Goal: Task Accomplishment & Management: Manage account settings

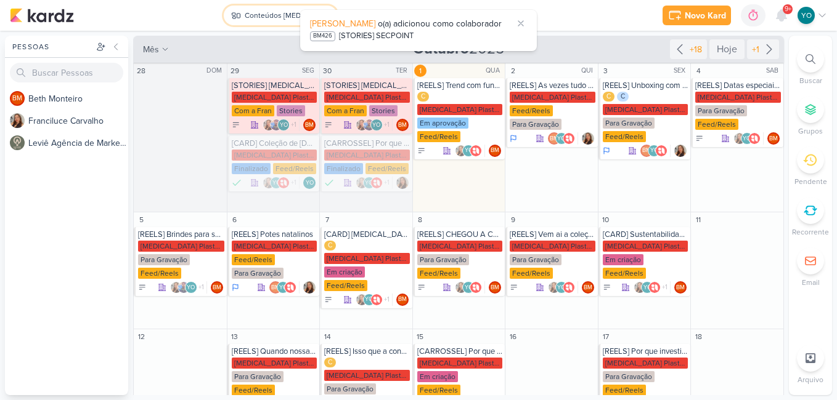
click at [288, 10] on div "Conteúdos [MEDICAL_DATA] Plásticos" at bounding box center [282, 15] width 74 height 11
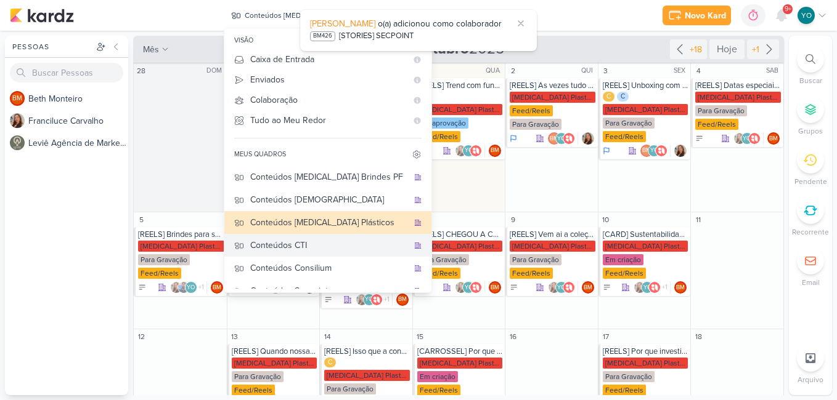
click at [336, 247] on div "Conteúdos CTI" at bounding box center [329, 245] width 158 height 13
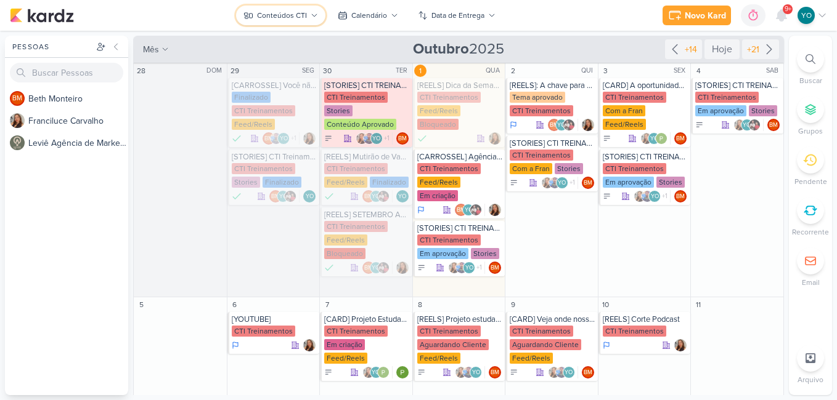
click at [293, 18] on div "Conteúdos CTI" at bounding box center [282, 15] width 50 height 11
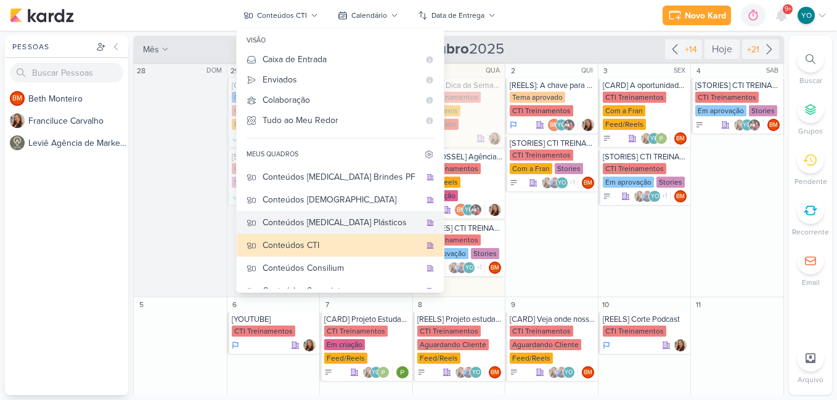
click at [355, 227] on div "Conteúdos [MEDICAL_DATA] Plásticos" at bounding box center [341, 222] width 158 height 13
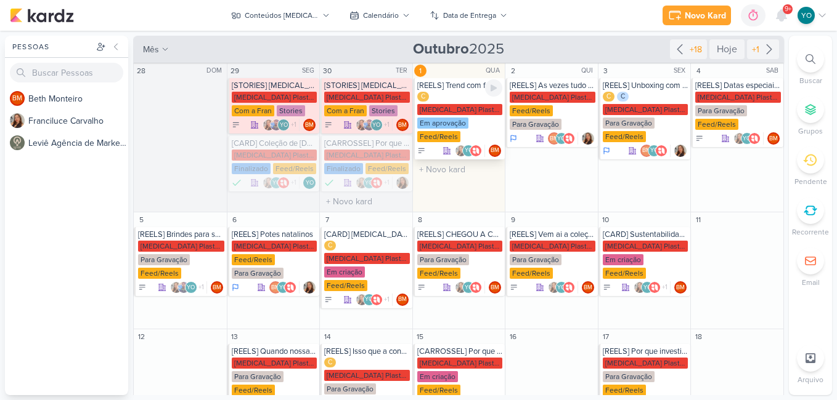
click at [452, 131] on div "Feed/Reels" at bounding box center [438, 136] width 43 height 11
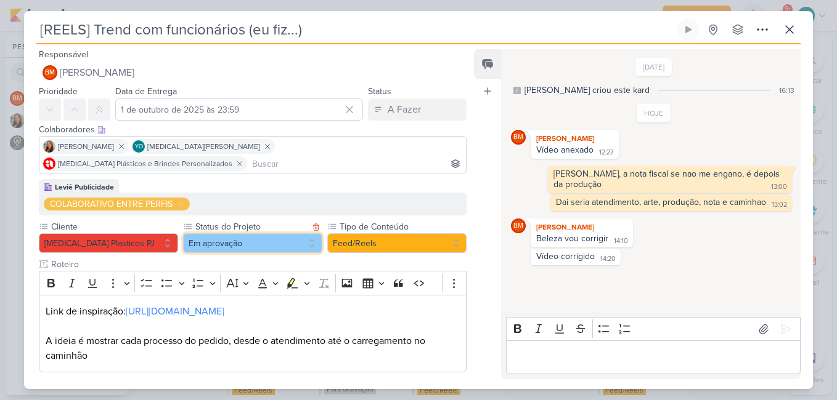
click at [246, 234] on button "Em aprovação" at bounding box center [252, 244] width 139 height 20
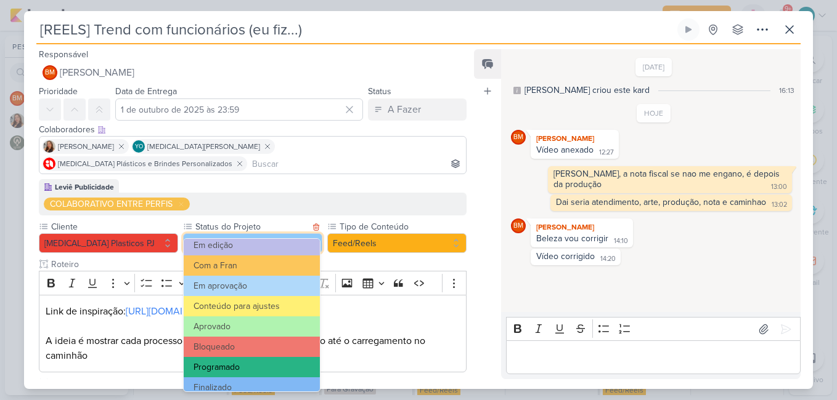
scroll to position [139, 0]
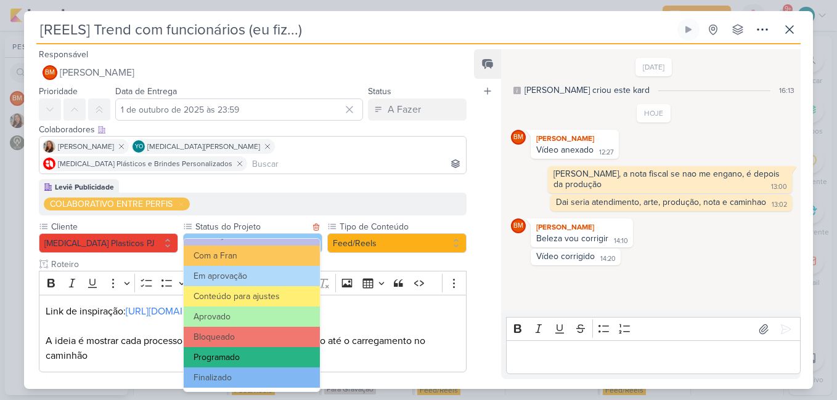
click at [262, 364] on button "Programado" at bounding box center [252, 357] width 136 height 20
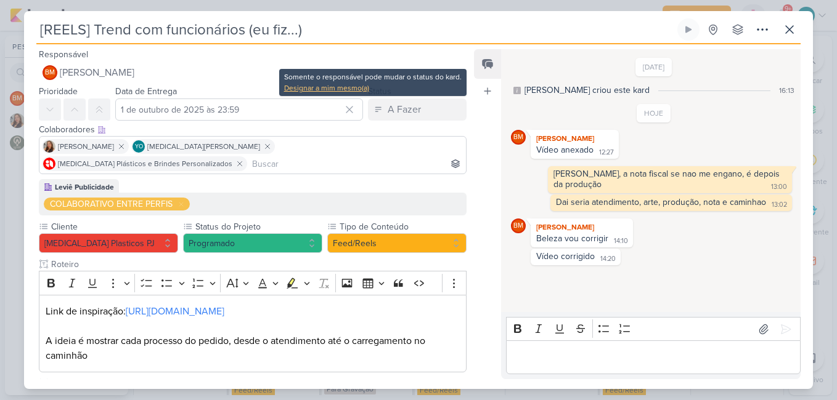
click at [344, 86] on div "Designar a mim mesmo(a)" at bounding box center [372, 88] width 177 height 11
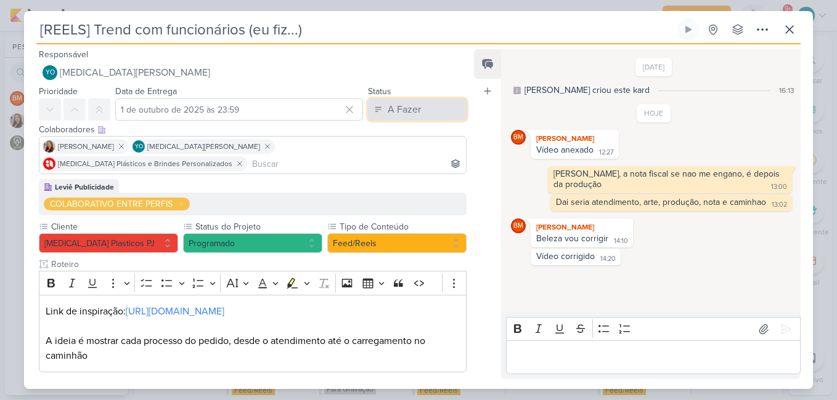
click at [405, 113] on div "A Fazer" at bounding box center [404, 109] width 33 height 15
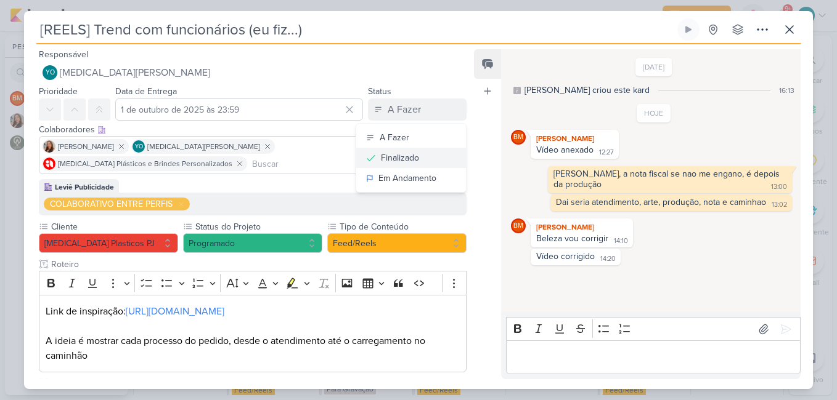
click at [416, 160] on button "Finalizado" at bounding box center [411, 158] width 110 height 20
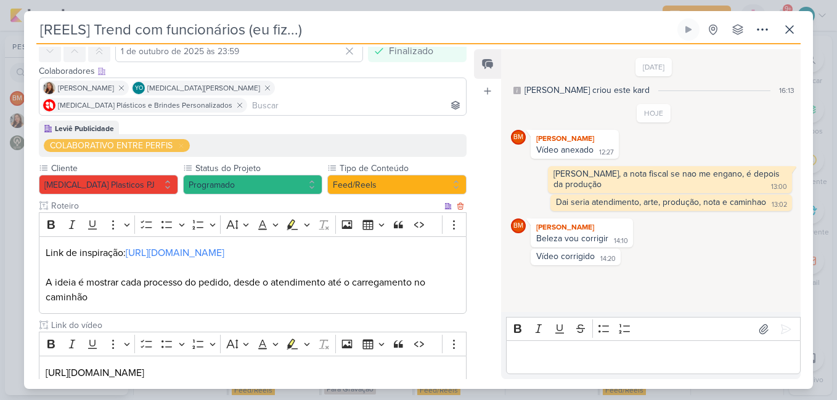
scroll to position [120, 0]
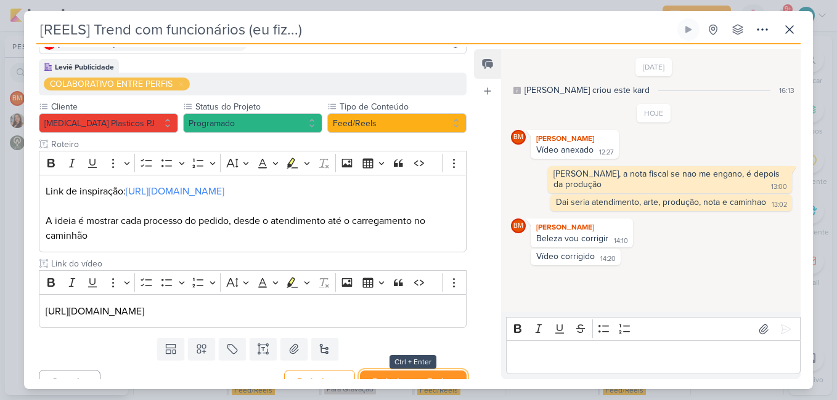
click at [431, 371] on button "Redesignar e Fechar" at bounding box center [413, 382] width 107 height 23
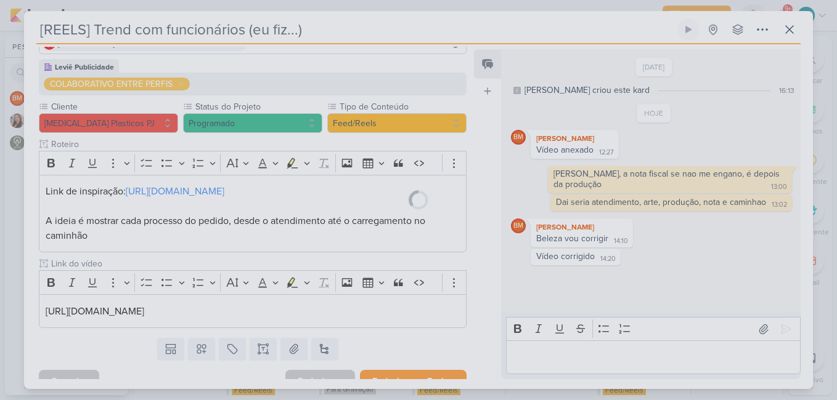
scroll to position [119, 0]
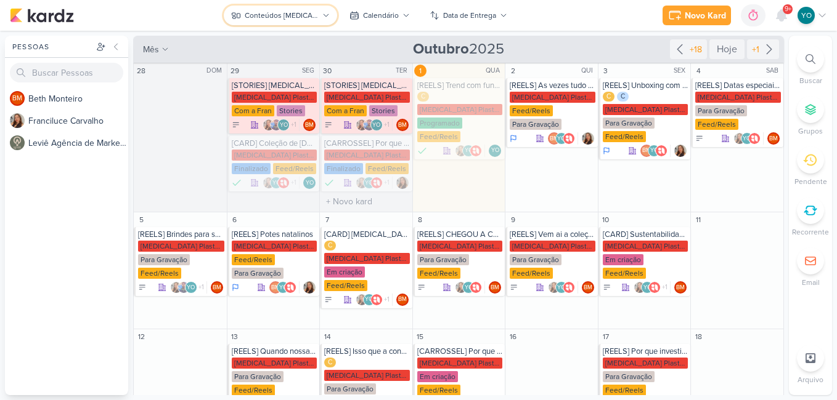
click at [298, 17] on div "Conteúdos [MEDICAL_DATA] Plásticos" at bounding box center [282, 15] width 74 height 11
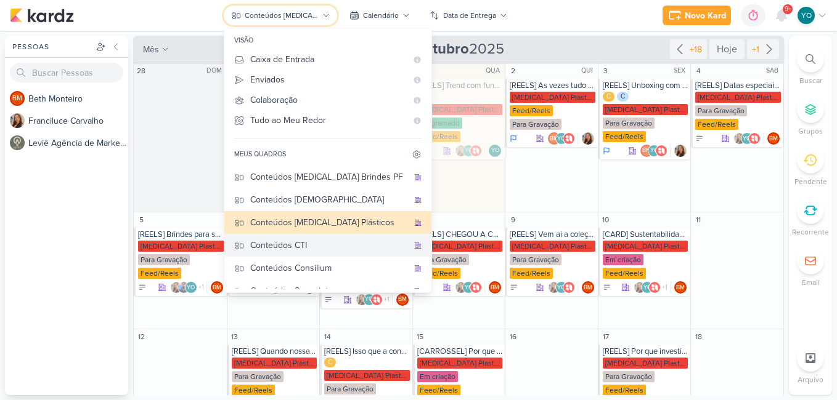
scroll to position [62, 0]
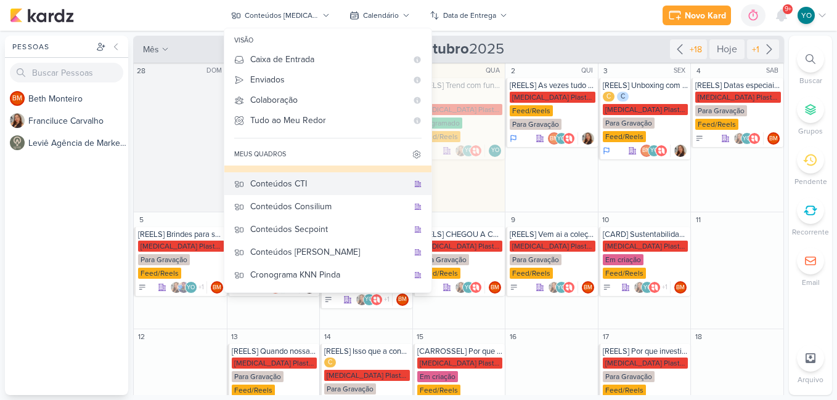
click at [322, 190] on div "Conteúdos CTI" at bounding box center [329, 183] width 158 height 13
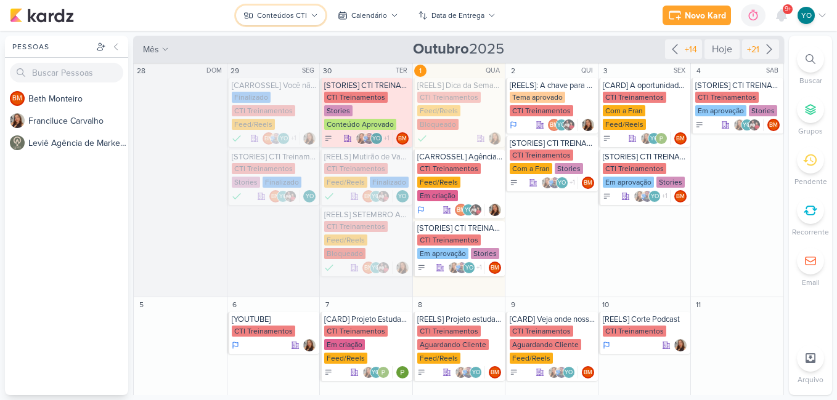
click at [306, 14] on div "Conteúdos CTI" at bounding box center [282, 15] width 50 height 11
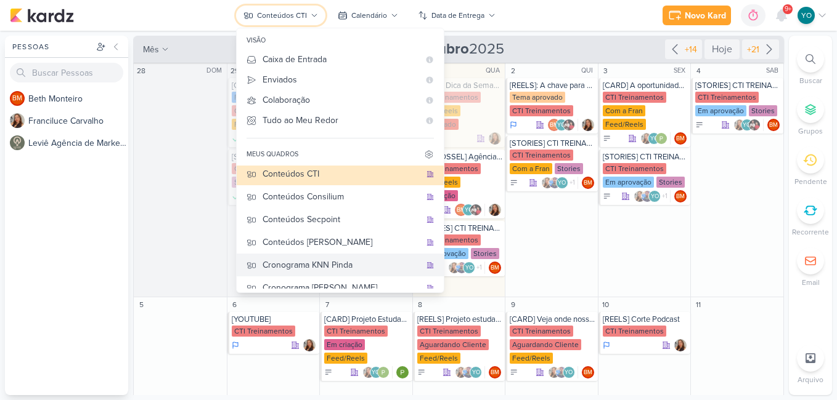
scroll to position [82, 0]
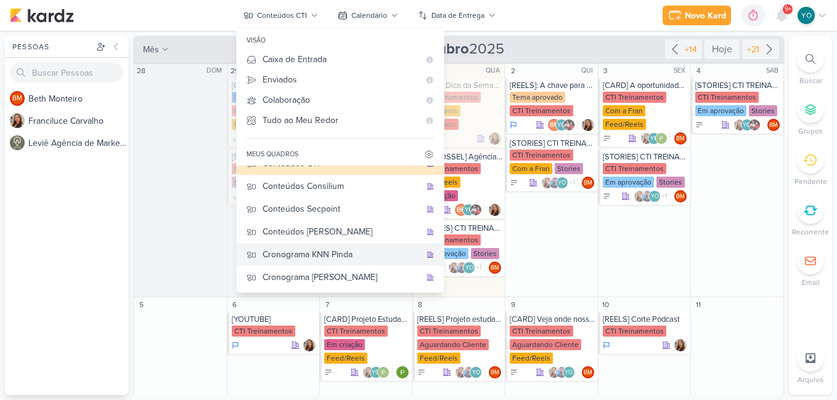
click at [354, 266] on button "Cronograma KNN Pinda" at bounding box center [340, 254] width 207 height 23
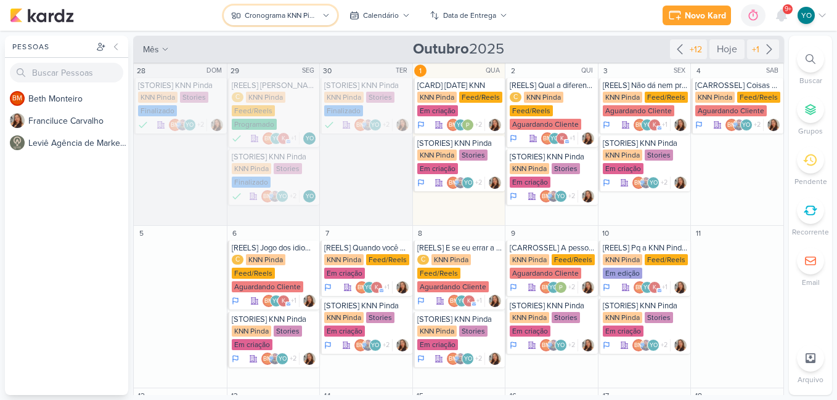
click at [298, 14] on div "Cronograma KNN Pinda" at bounding box center [282, 15] width 74 height 11
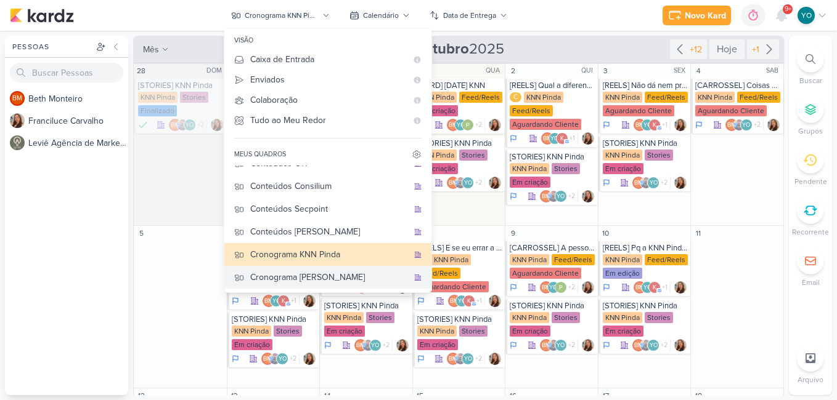
click at [341, 271] on div "Cronograma [PERSON_NAME]" at bounding box center [329, 277] width 158 height 13
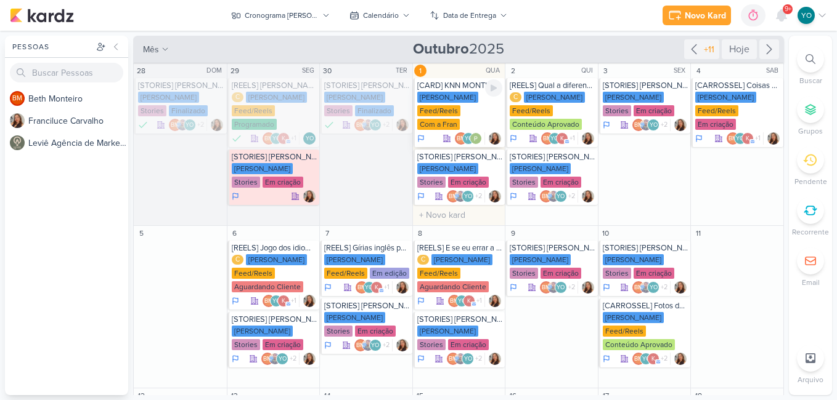
click at [470, 120] on div "[PERSON_NAME] Feed/Reels Com a Fran" at bounding box center [460, 111] width 86 height 39
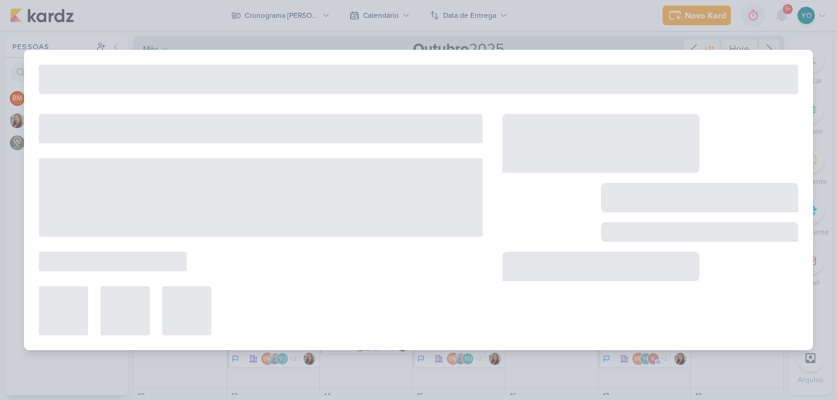
type input "[CARD] KNN MONTH"
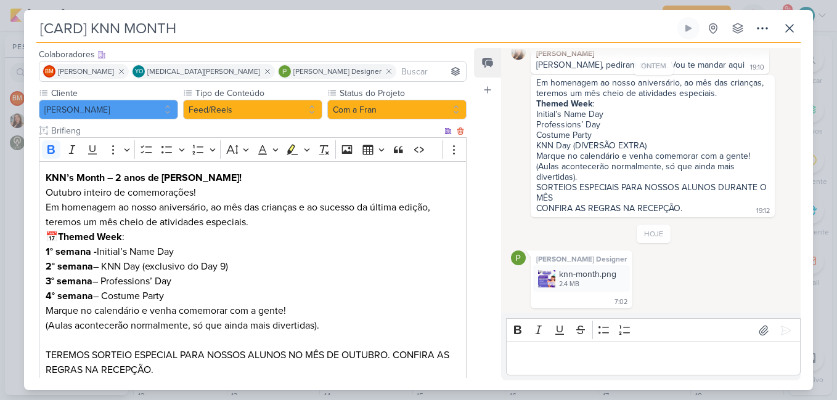
scroll to position [151, 0]
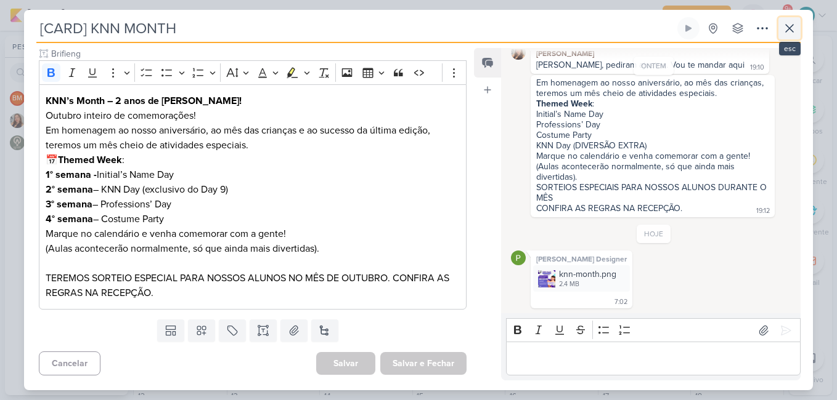
click at [779, 22] on button at bounding box center [789, 28] width 22 height 22
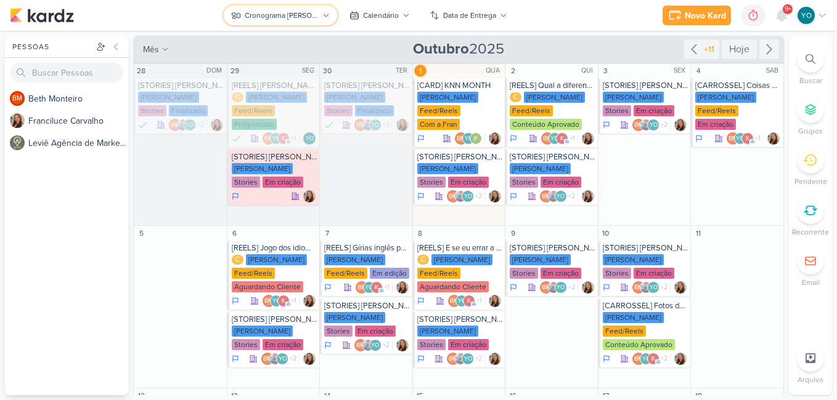
click at [311, 17] on div "Cronograma [PERSON_NAME]" at bounding box center [282, 15] width 74 height 11
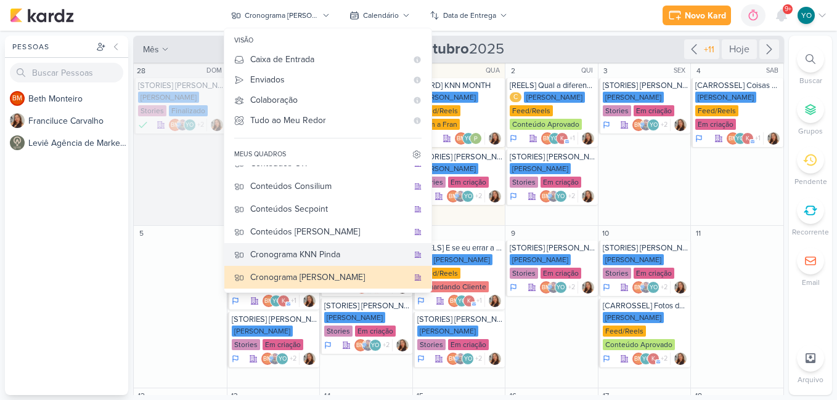
click at [345, 259] on div "Cronograma KNN Pinda" at bounding box center [329, 254] width 158 height 13
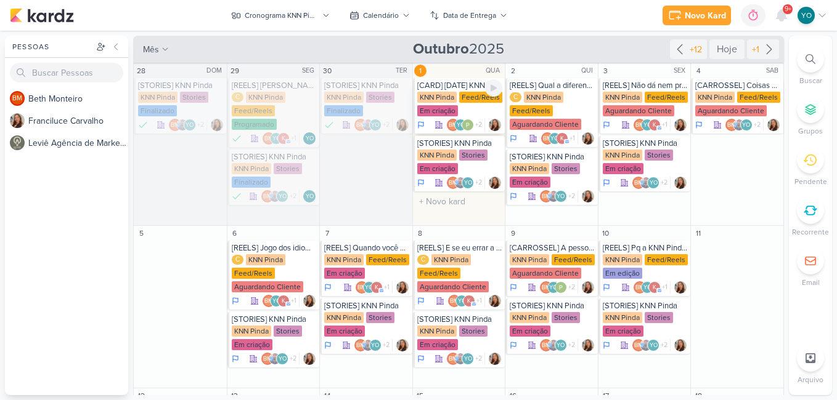
click at [447, 108] on div "Em criação" at bounding box center [437, 110] width 41 height 11
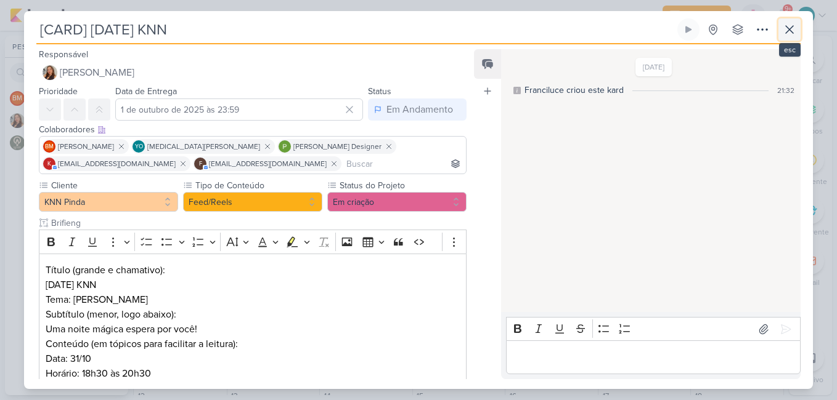
click at [784, 31] on icon at bounding box center [789, 29] width 15 height 15
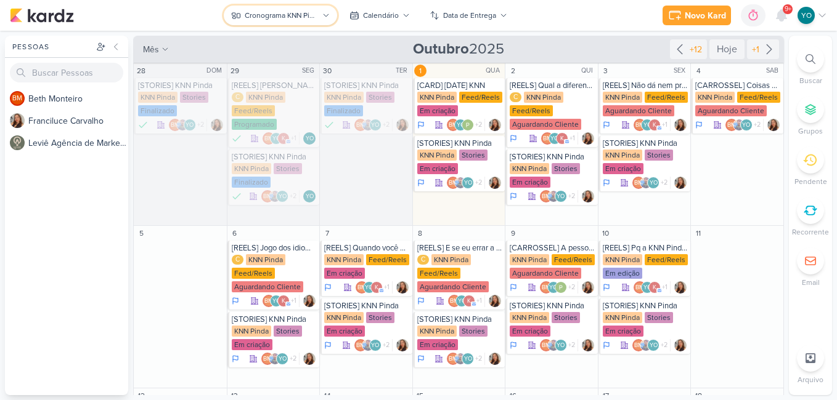
click at [310, 13] on div "Cronograma KNN Pinda" at bounding box center [282, 15] width 74 height 11
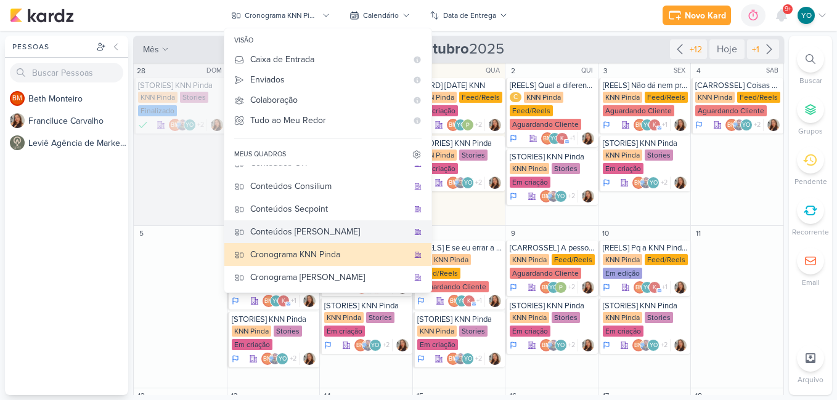
click at [344, 235] on div "Conteúdos [PERSON_NAME]" at bounding box center [329, 231] width 158 height 13
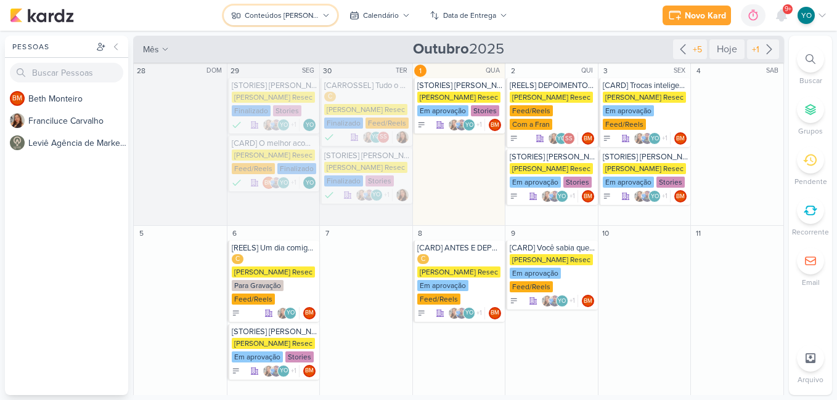
click at [314, 15] on button "Conteúdos [PERSON_NAME]" at bounding box center [280, 16] width 113 height 20
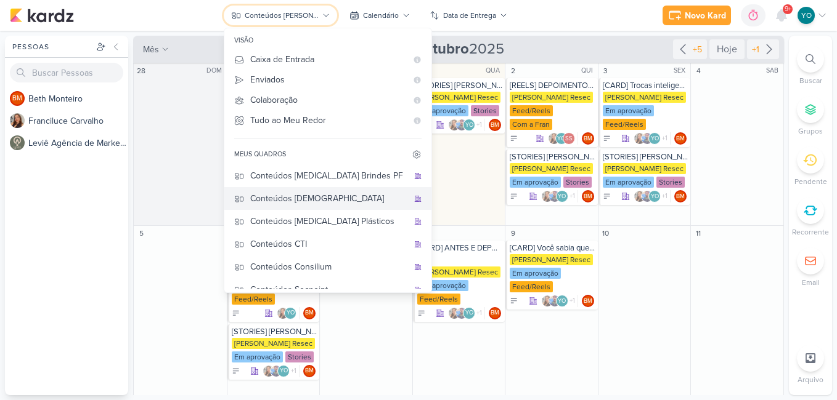
scroll to position [0, 0]
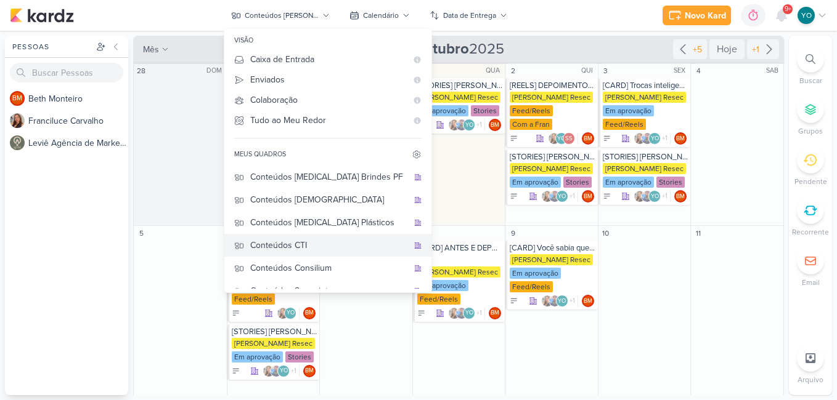
click at [333, 245] on div "Conteúdos CTI" at bounding box center [329, 245] width 158 height 13
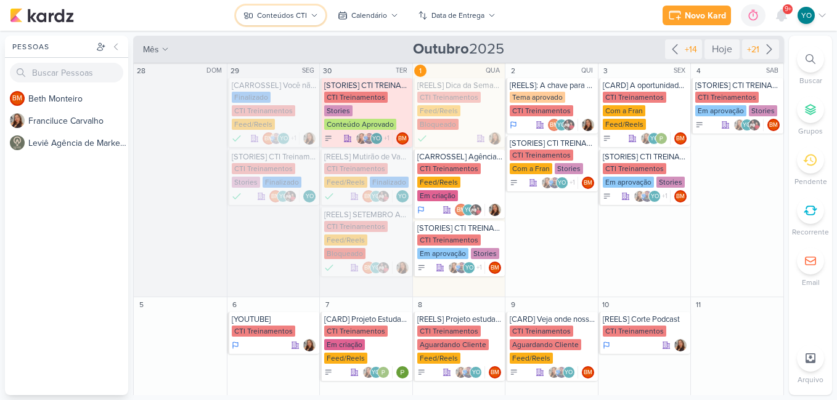
click at [278, 15] on div "Conteúdos CTI" at bounding box center [282, 15] width 50 height 11
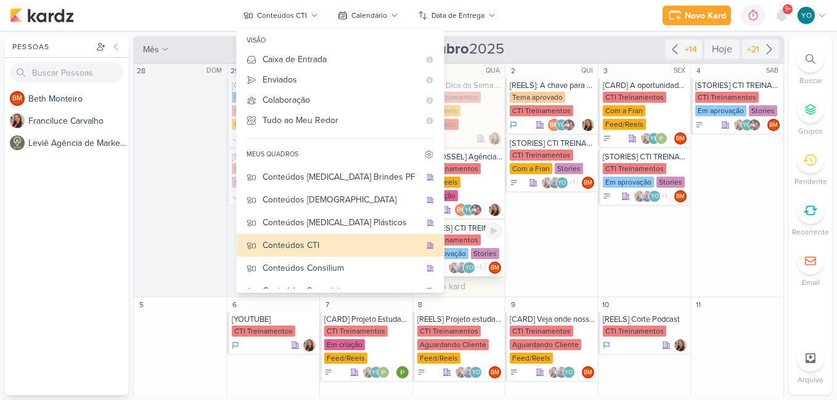
click at [453, 248] on div "Em aprovação" at bounding box center [442, 253] width 51 height 11
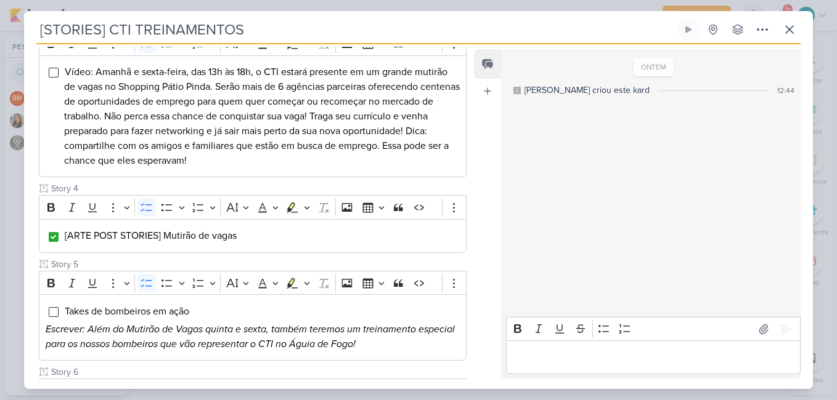
scroll to position [370, 0]
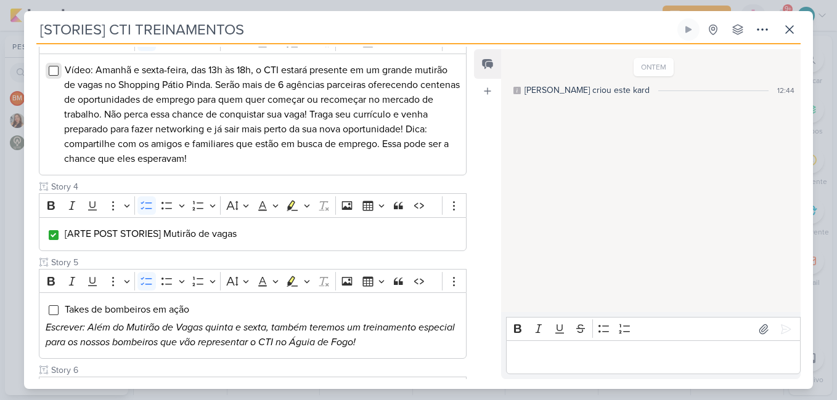
click at [54, 73] on input "Editor editing area: main" at bounding box center [54, 71] width 10 height 10
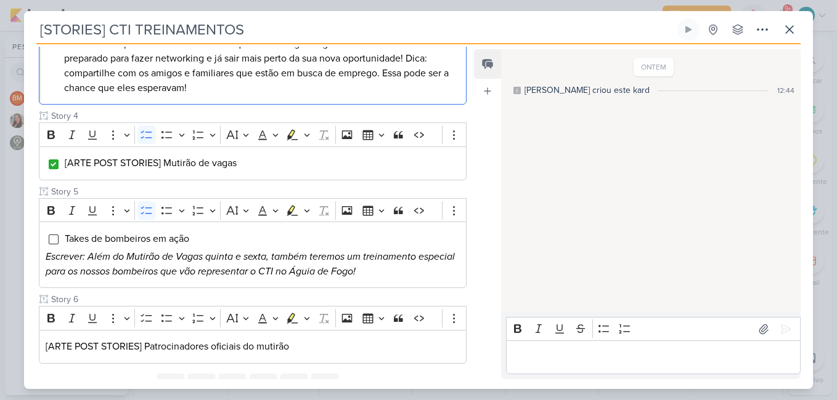
scroll to position [493, 0]
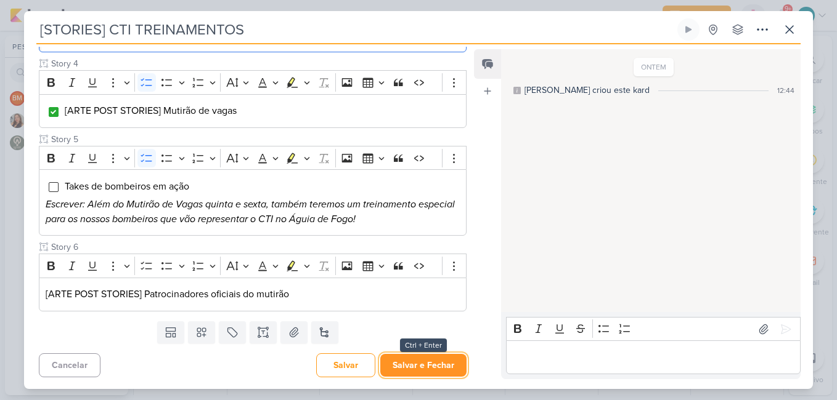
click at [413, 373] on button "Salvar e Fechar" at bounding box center [423, 365] width 86 height 23
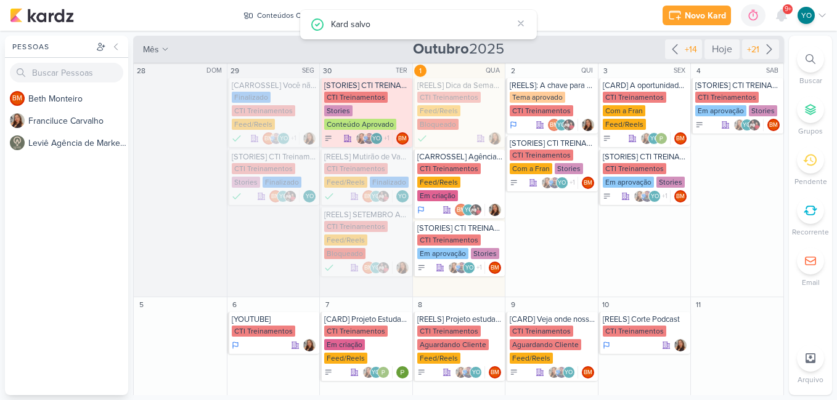
scroll to position [0, 0]
click at [297, 18] on div "Conteúdos CTI" at bounding box center [282, 15] width 50 height 11
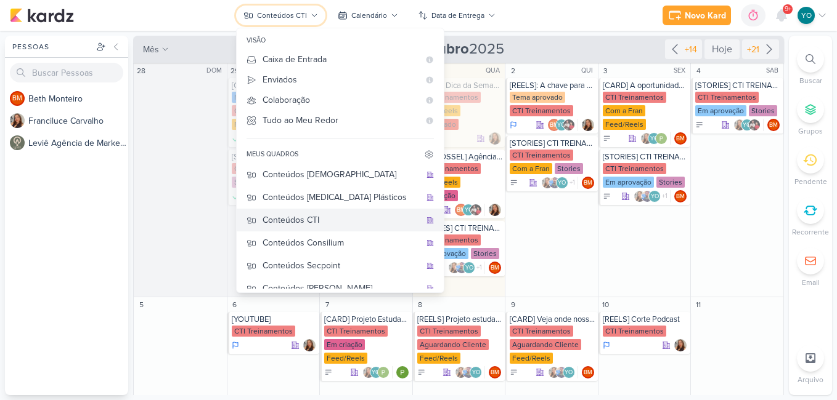
scroll to position [82, 0]
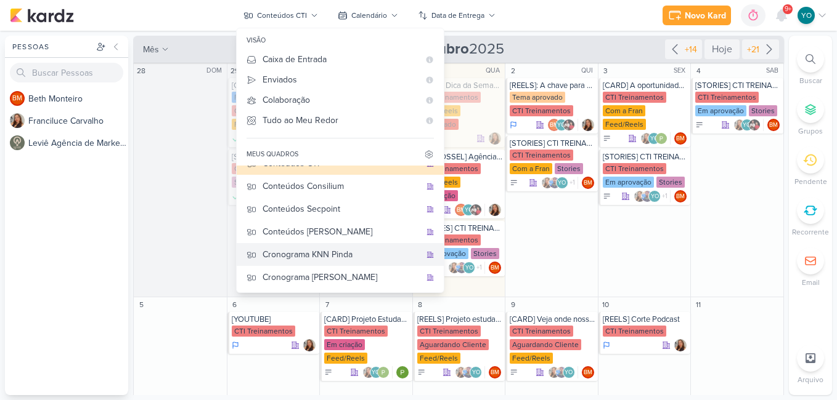
click at [349, 255] on div "Cronograma KNN Pinda" at bounding box center [341, 254] width 158 height 13
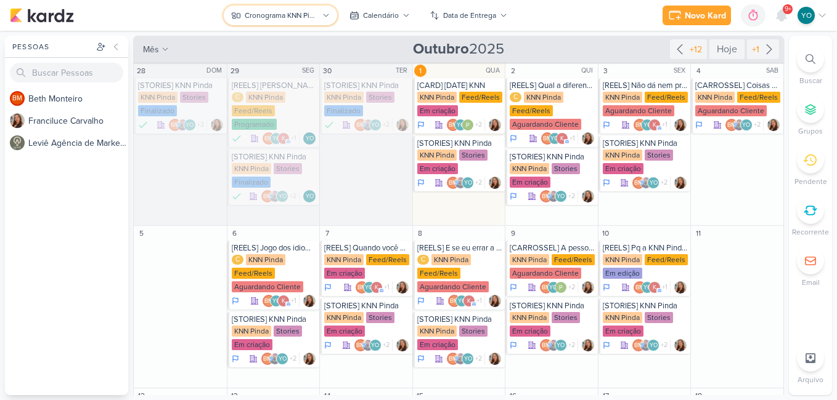
click at [292, 12] on div "Cronograma KNN Pinda" at bounding box center [282, 15] width 74 height 11
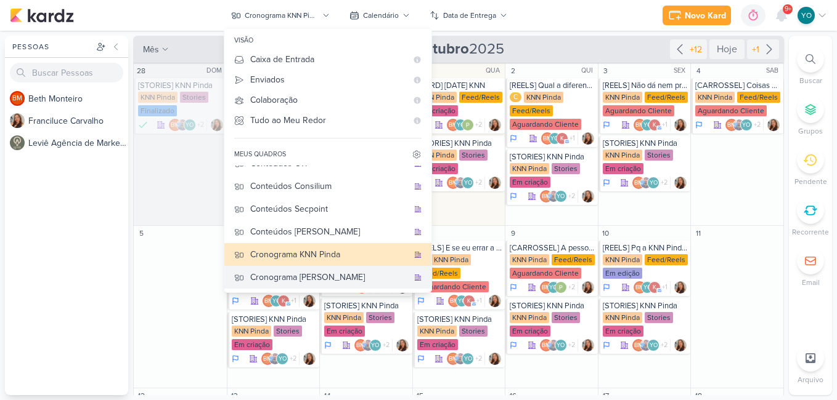
click at [341, 274] on div "Cronograma [PERSON_NAME]" at bounding box center [329, 277] width 158 height 13
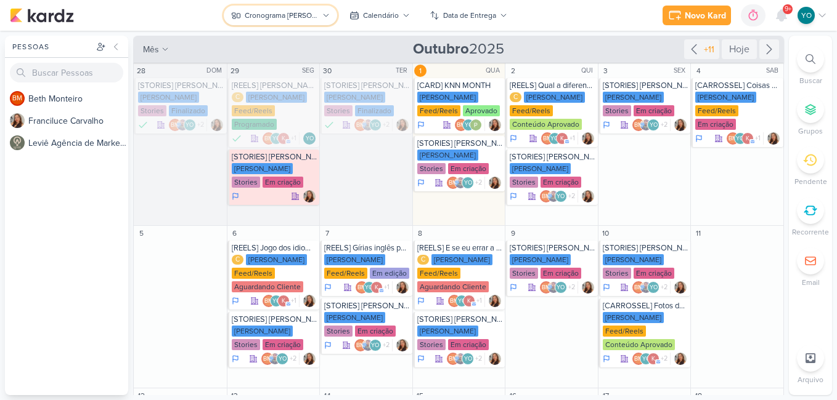
click at [309, 11] on div "Cronograma [PERSON_NAME]" at bounding box center [282, 15] width 74 height 11
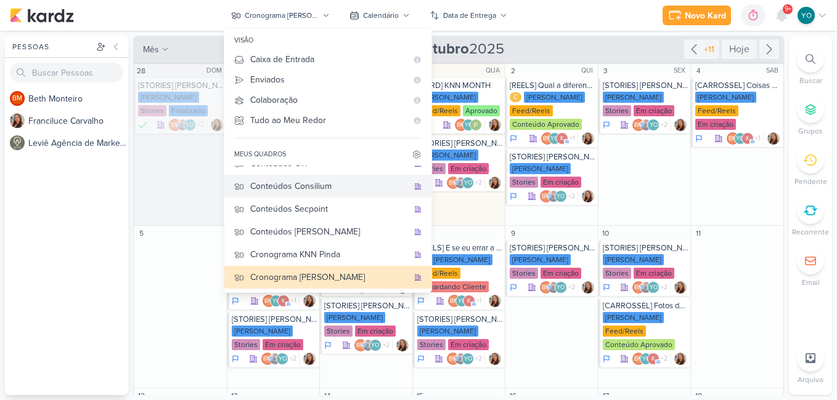
click at [346, 190] on div "Conteúdos Consilium" at bounding box center [329, 186] width 158 height 13
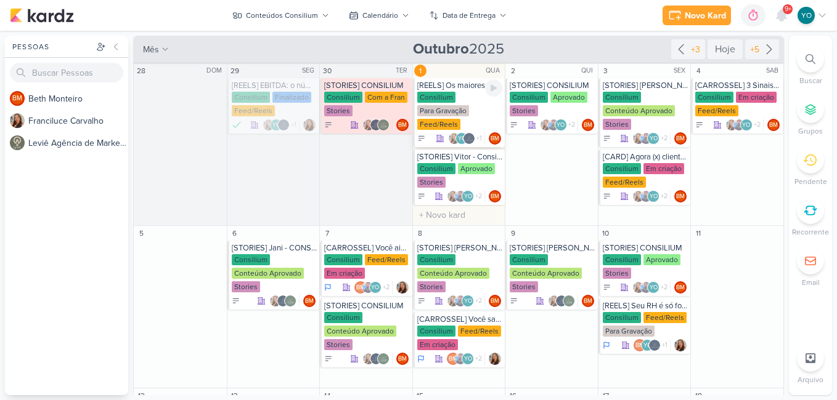
click at [463, 103] on div "Consilium Para Gravação Feed/Reels" at bounding box center [460, 111] width 86 height 39
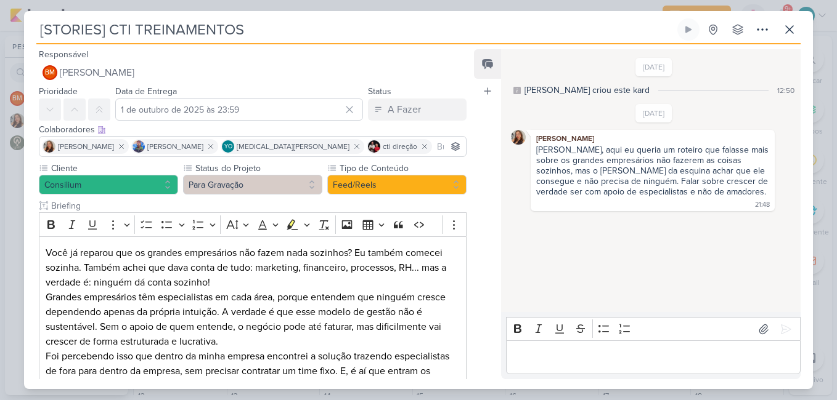
type input "[REELS] Os maiores empresários não fazem tudo sozinhos. Por que você insiste?"
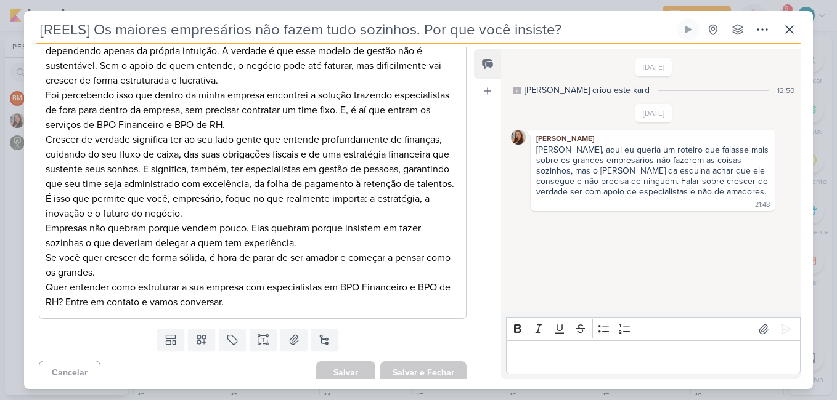
scroll to position [284, 0]
